Goal: Navigation & Orientation: Find specific page/section

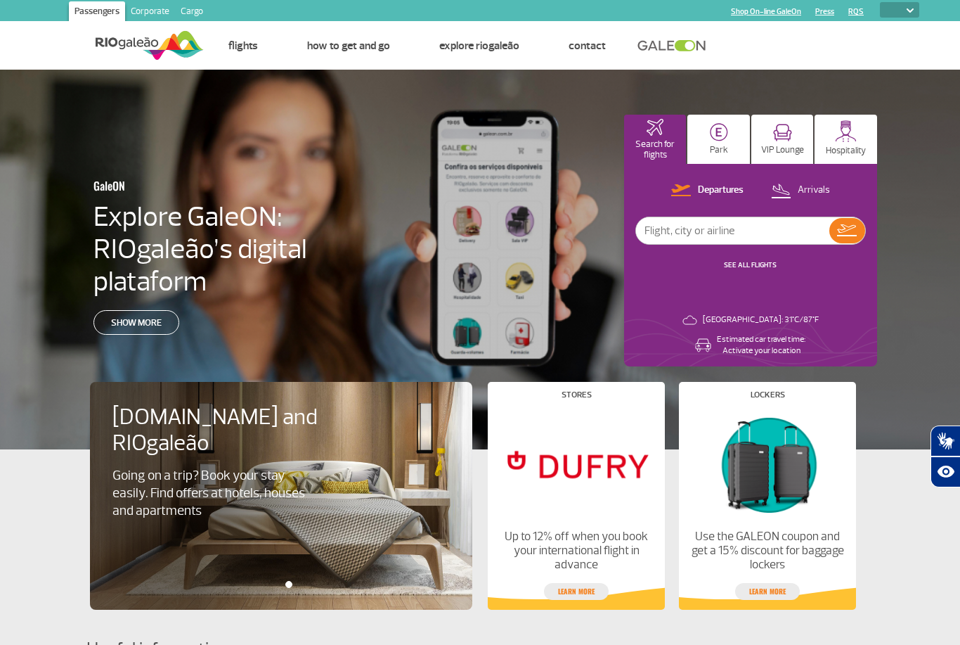
click at [154, 10] on link "Corporate" at bounding box center [150, 12] width 50 height 22
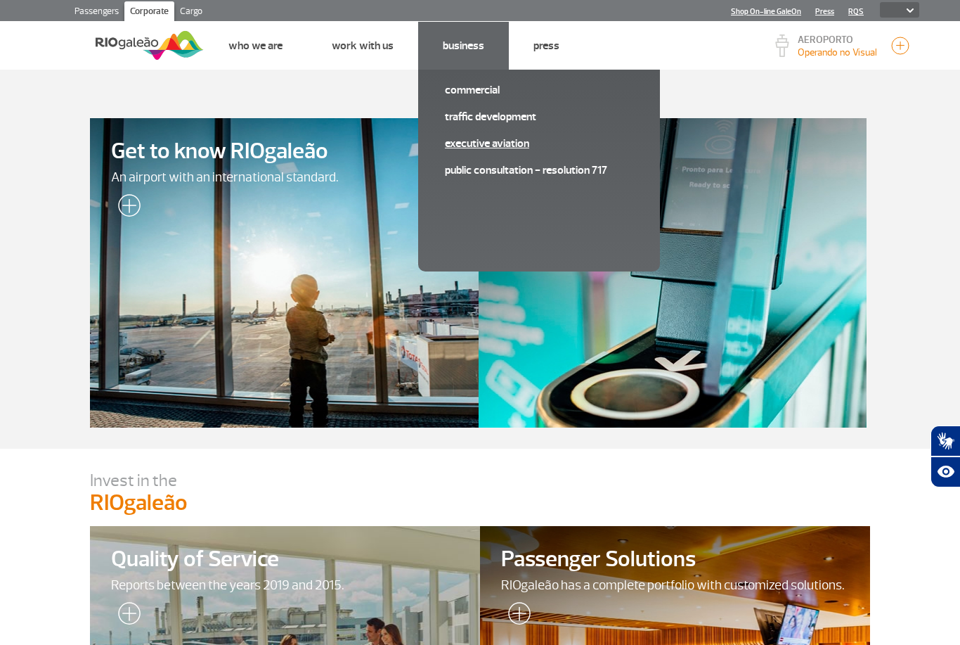
click at [489, 143] on link "Executive Aviation" at bounding box center [539, 143] width 188 height 15
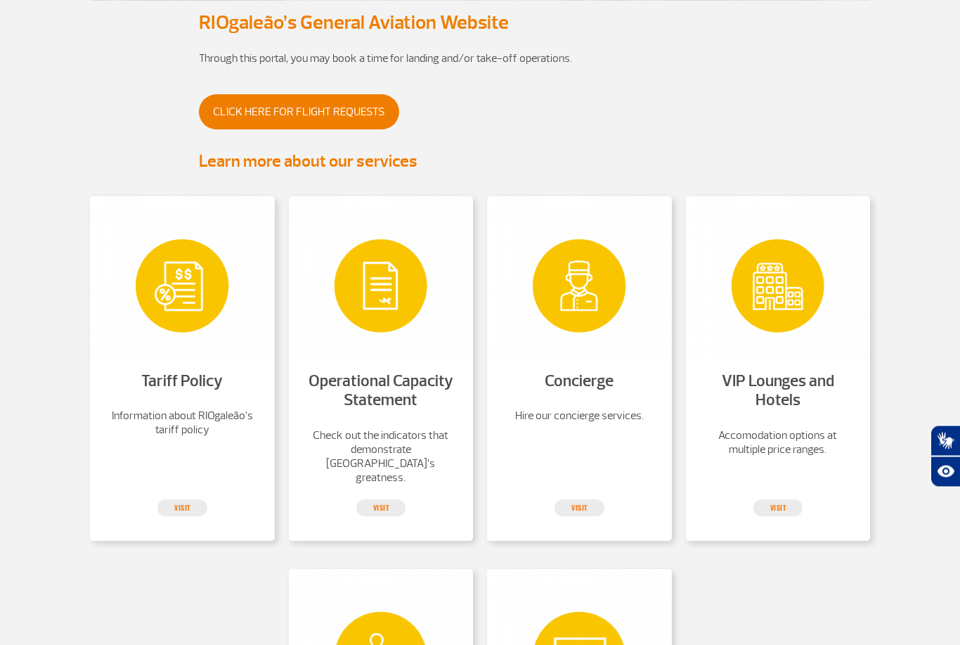
scroll to position [307, 0]
click at [150, 337] on img at bounding box center [182, 278] width 185 height 164
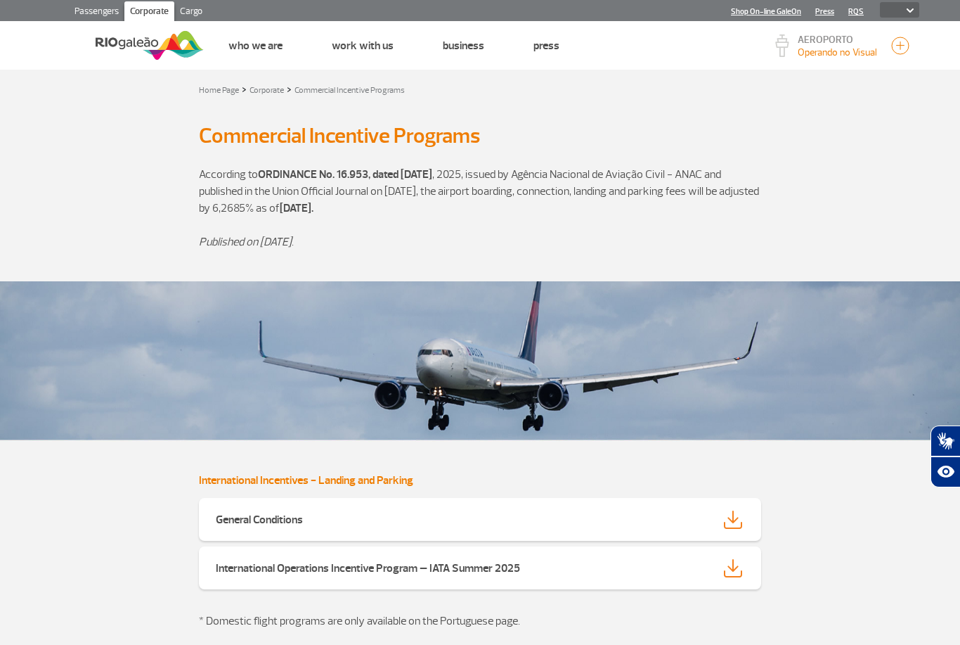
click at [897, 5] on select "PT ENG ESP" at bounding box center [899, 9] width 39 height 15
select select "pt-BR"
